Goal: Contribute content

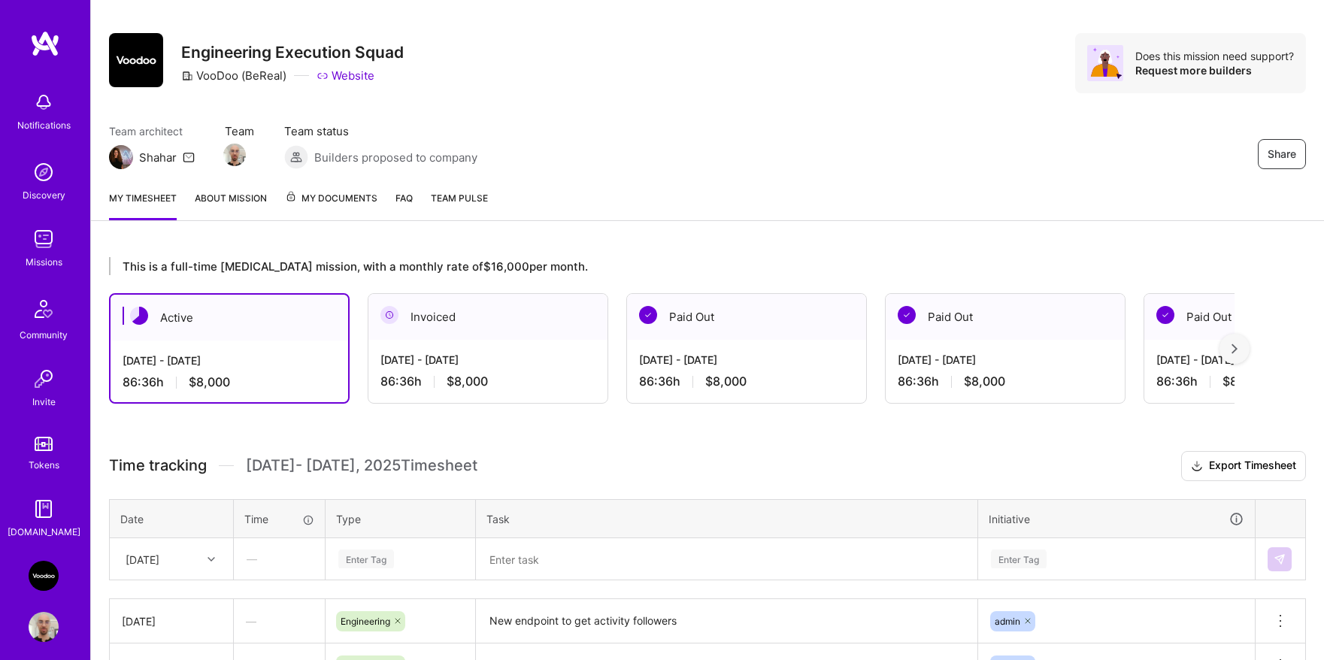
scroll to position [270, 0]
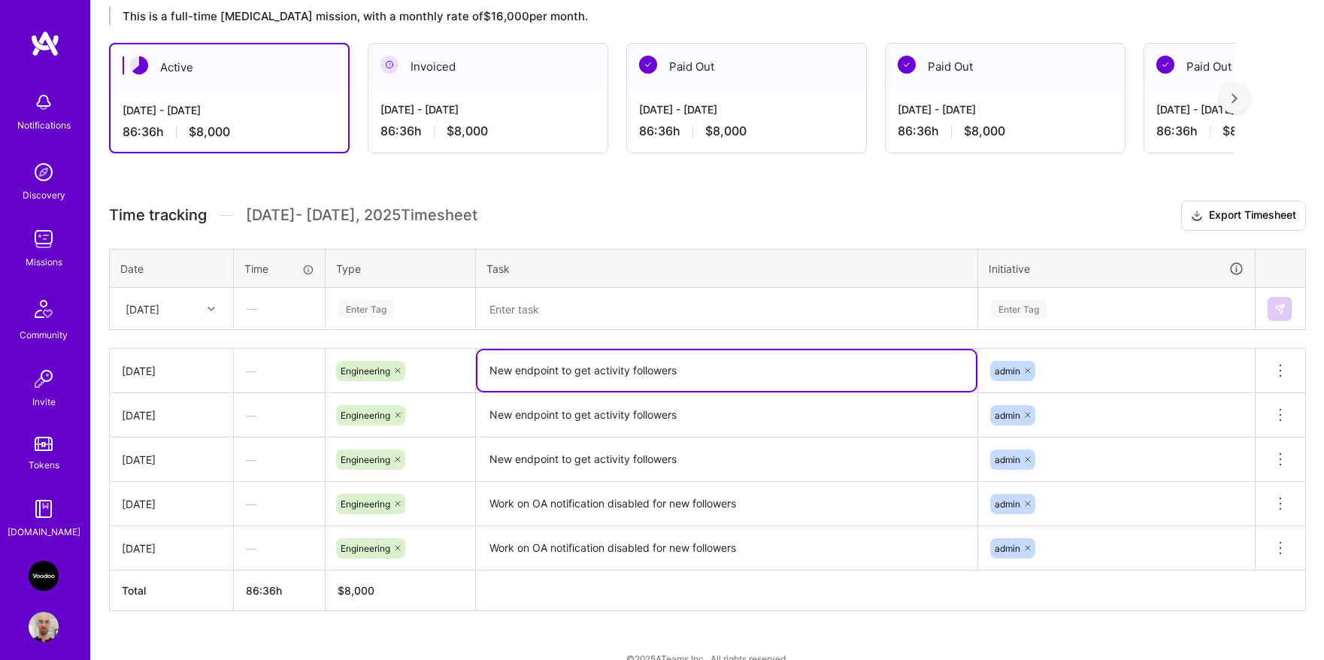
click at [538, 371] on textarea "New endpoint to get activity followers" at bounding box center [727, 370] width 499 height 41
click at [393, 314] on div "Enter Tag" at bounding box center [366, 308] width 56 height 23
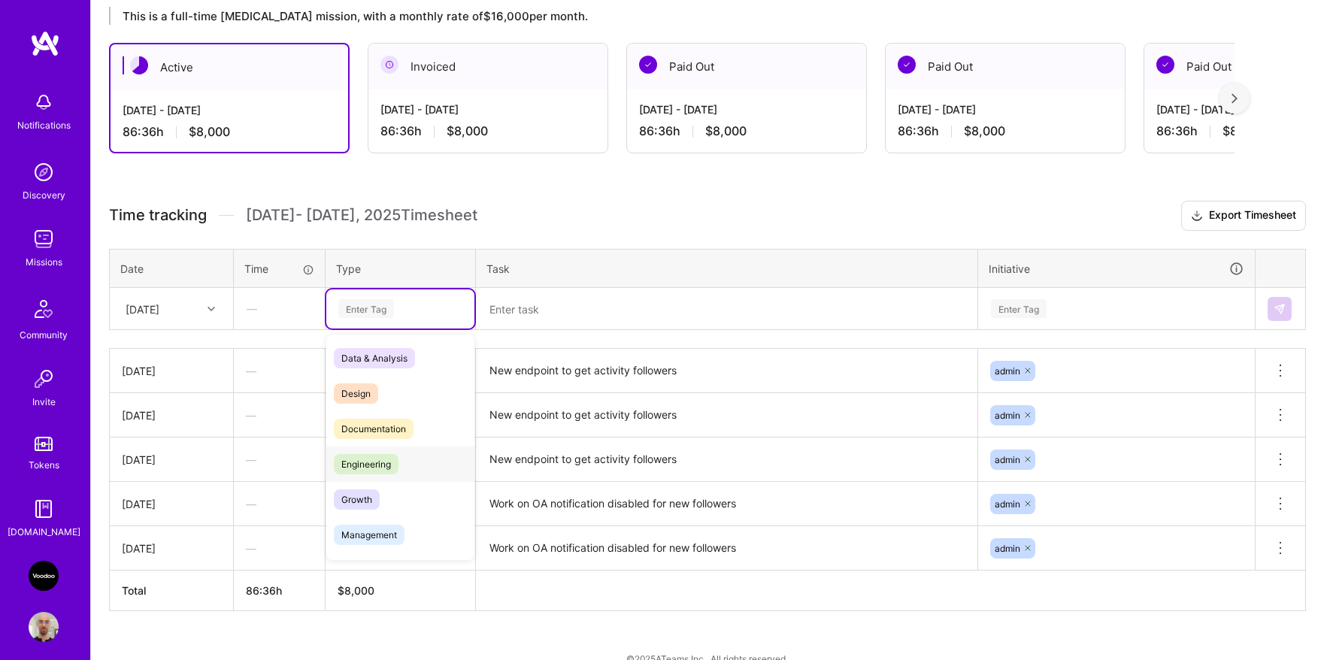
click at [386, 452] on div "Engineering" at bounding box center [400, 464] width 148 height 35
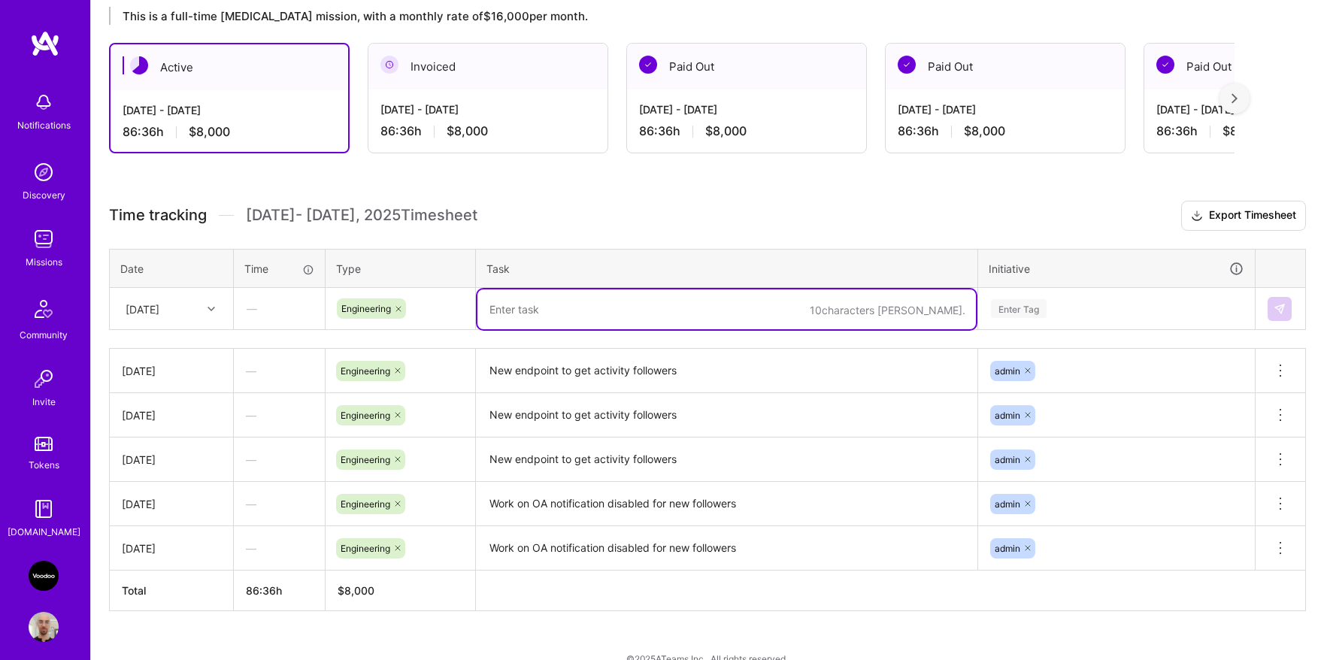
click at [584, 303] on textarea at bounding box center [727, 310] width 499 height 40
paste textarea "New endpoint to get activity followers"
type textarea "New endpoint to get activity followers"
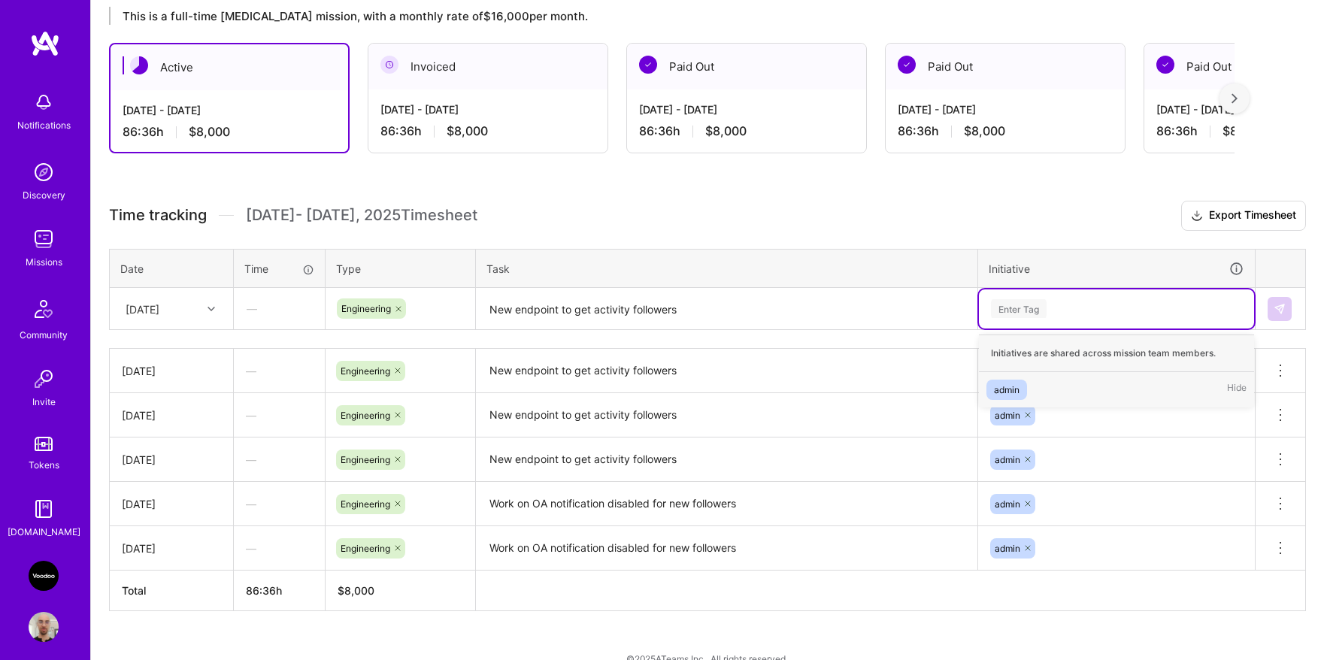
click at [1032, 310] on div "Enter Tag" at bounding box center [1019, 308] width 56 height 23
click at [1030, 381] on div "admin Hide" at bounding box center [1116, 389] width 275 height 35
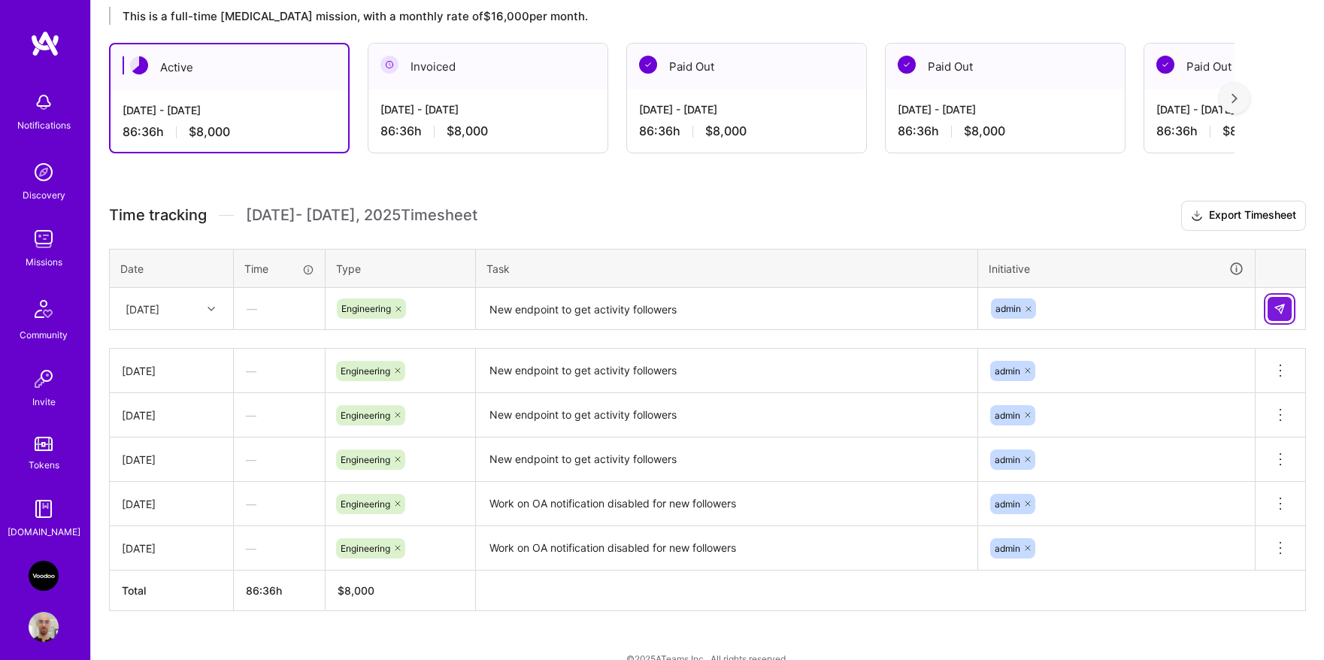
click at [1284, 312] on img at bounding box center [1280, 309] width 12 height 12
